Goal: Book appointment/travel/reservation

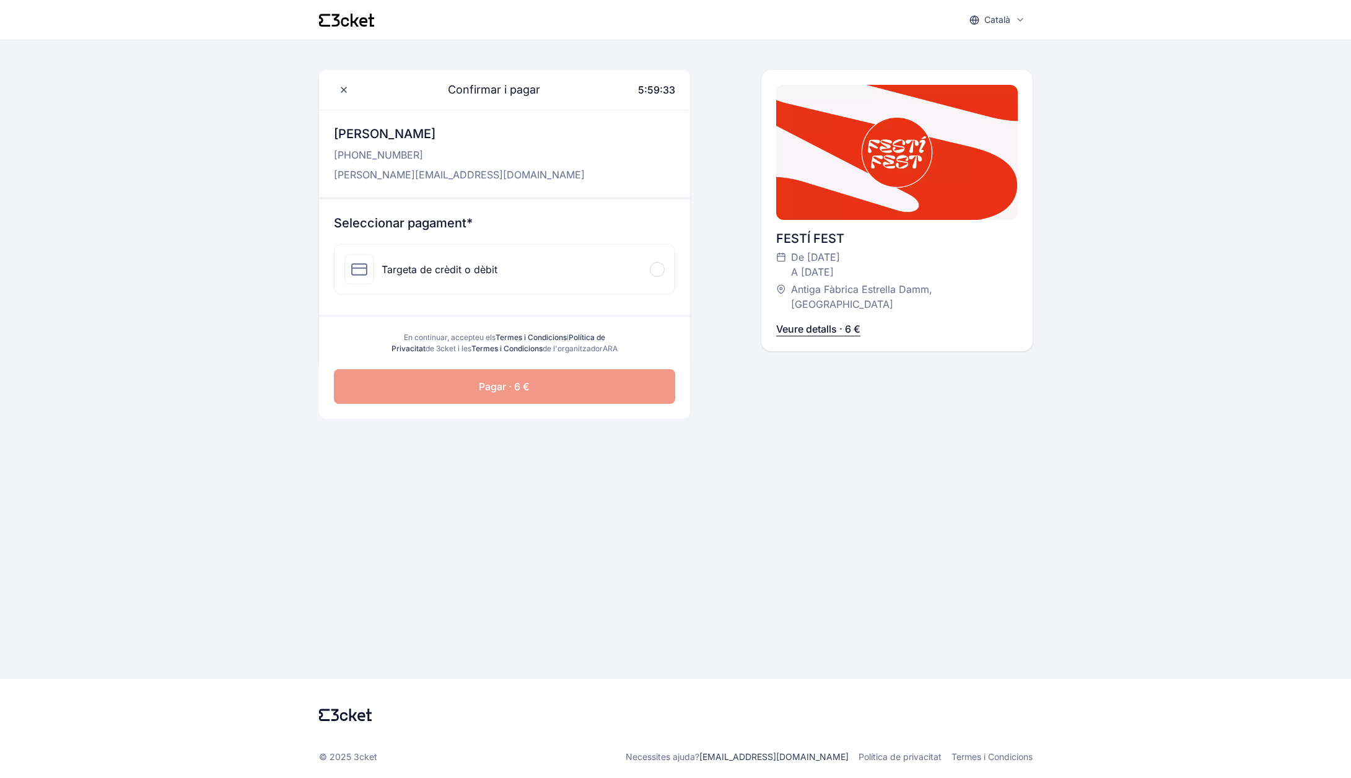
click at [355, 22] on icon at bounding box center [355, 20] width 8 height 13
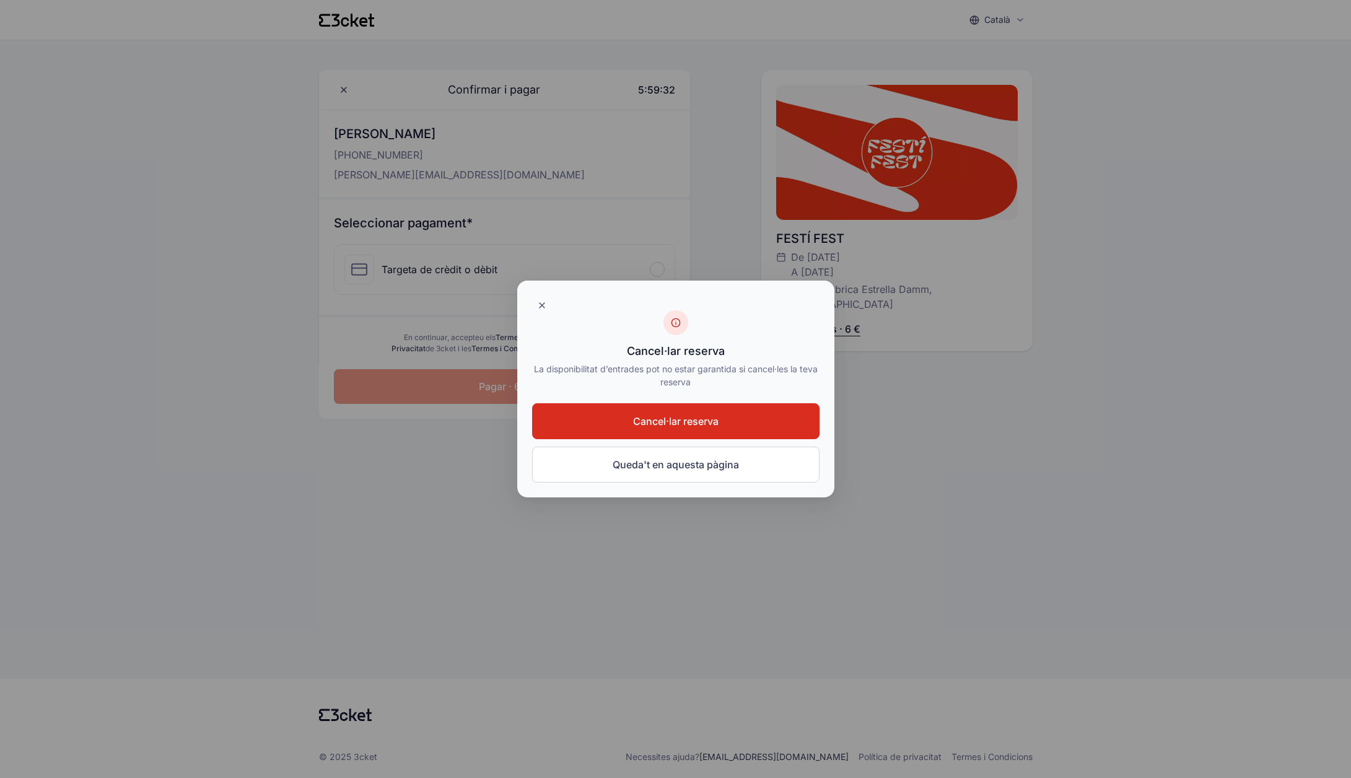
click at [708, 426] on span "Cancel·lar reserva" at bounding box center [675, 421] width 85 height 15
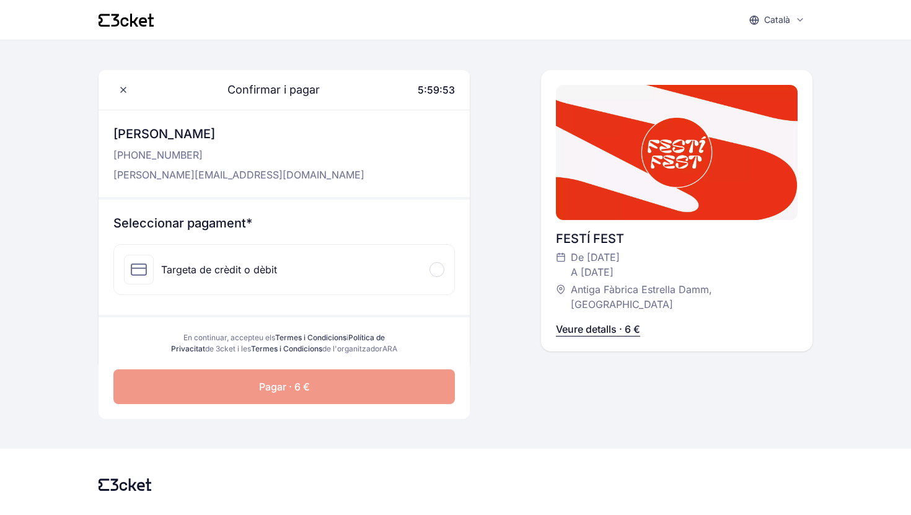
click at [134, 21] on icon at bounding box center [134, 20] width 8 height 13
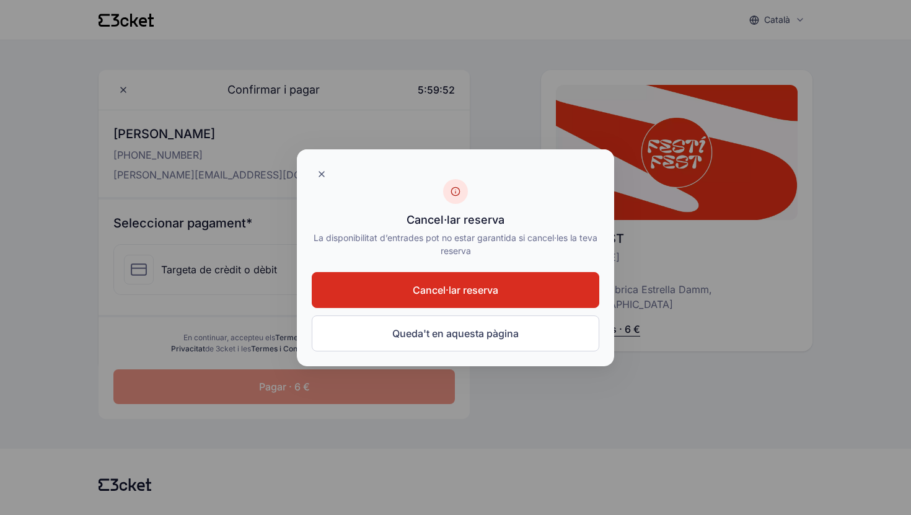
click at [463, 292] on span "Cancel·lar reserva" at bounding box center [455, 289] width 85 height 15
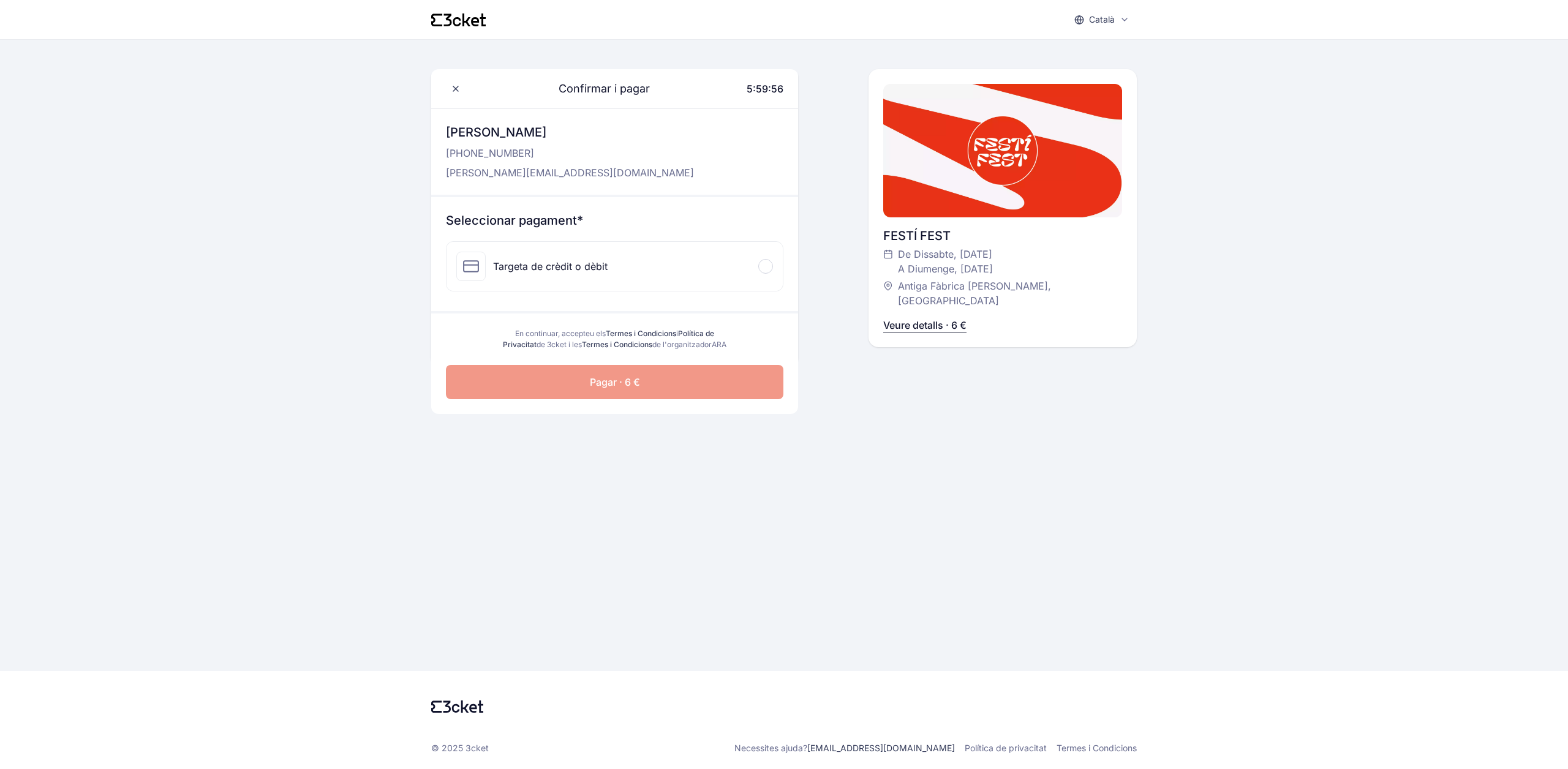
click at [706, 261] on div "Targeta de crèdit o dèbit" at bounding box center [615, 267] width 336 height 49
